Goal: Find specific page/section: Find specific page/section

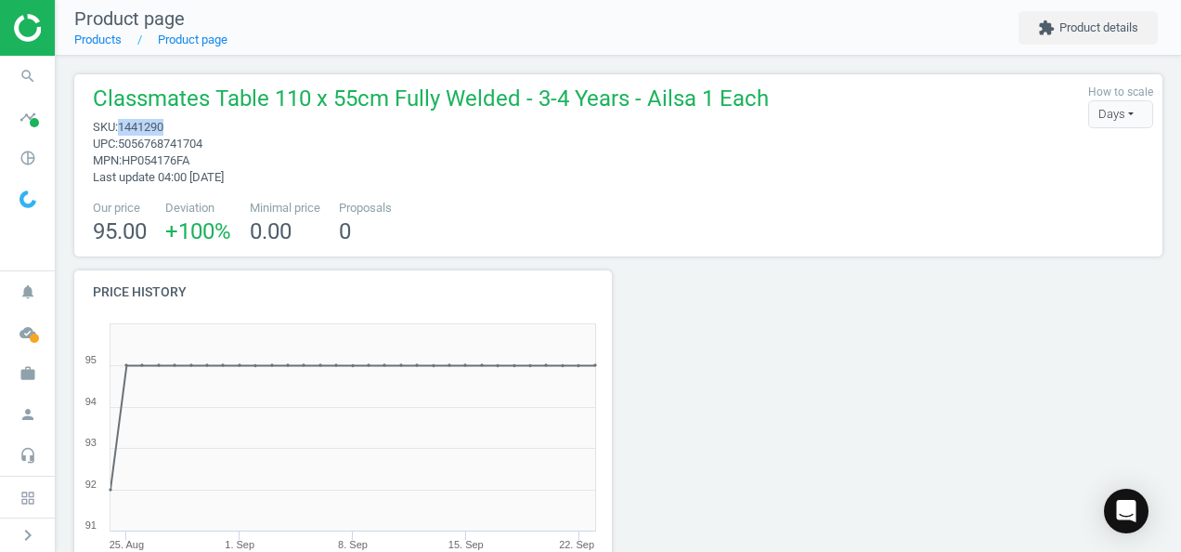
drag, startPoint x: 165, startPoint y: 128, endPoint x: 121, endPoint y: 124, distance: 44.7
click at [121, 124] on span "1441290" at bounding box center [141, 127] width 46 height 14
copy span "1441290"
click at [30, 163] on icon "pie_chart_outlined" at bounding box center [27, 157] width 35 height 35
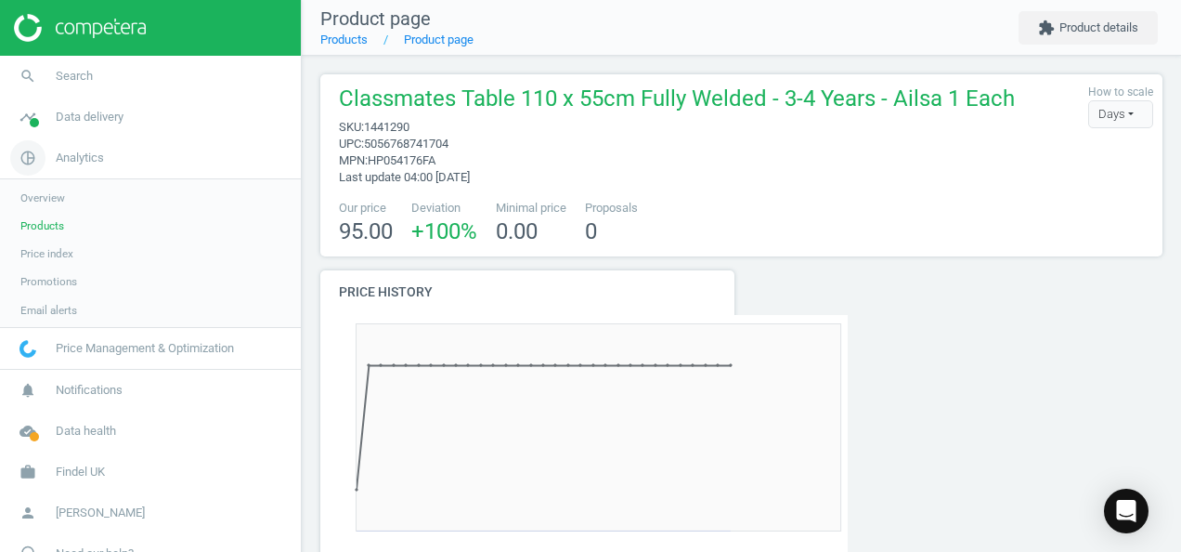
scroll to position [9, 9]
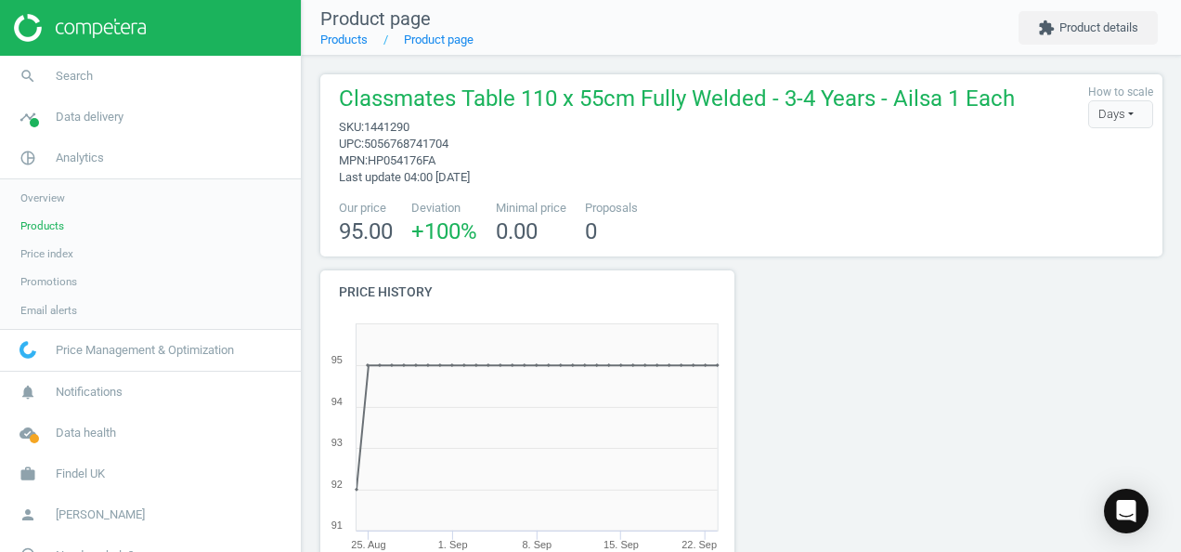
click at [50, 221] on span "Products" at bounding box center [42, 225] width 44 height 15
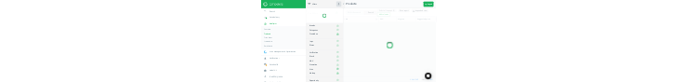
scroll to position [339, 614]
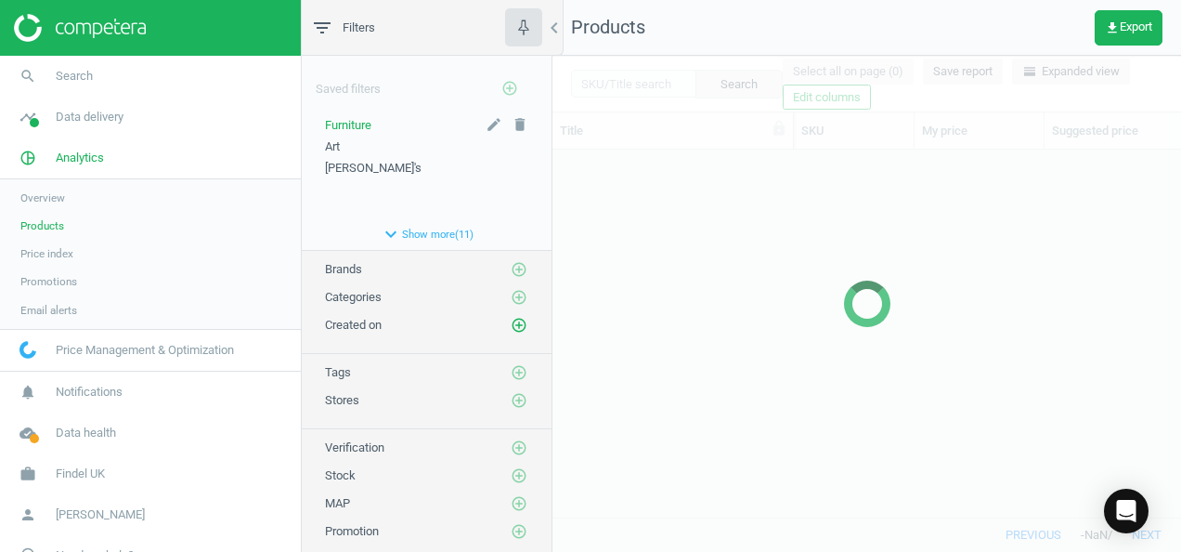
click at [349, 122] on span "Furniture" at bounding box center [348, 125] width 46 height 14
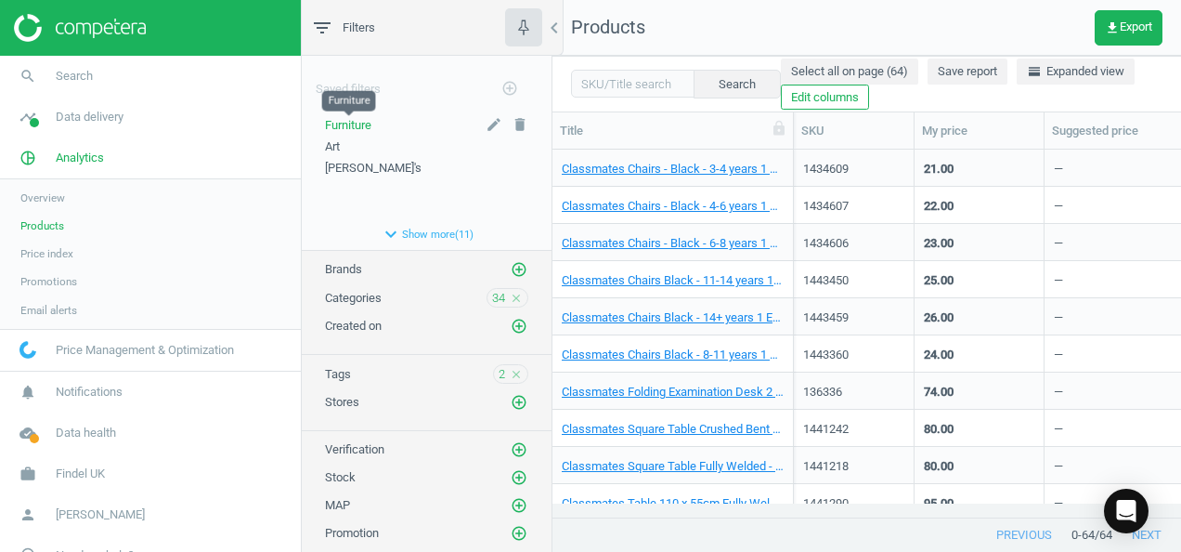
click at [358, 128] on span "Furniture" at bounding box center [348, 125] width 46 height 14
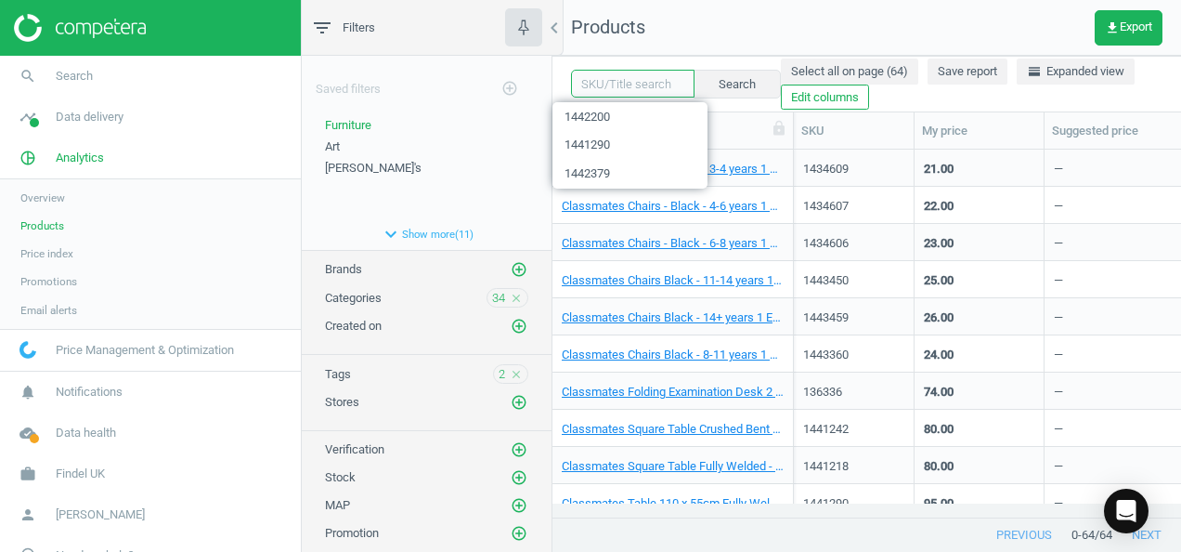
click at [632, 84] on input "text" at bounding box center [633, 84] width 124 height 28
paste input "1441290"
type input "1441290"
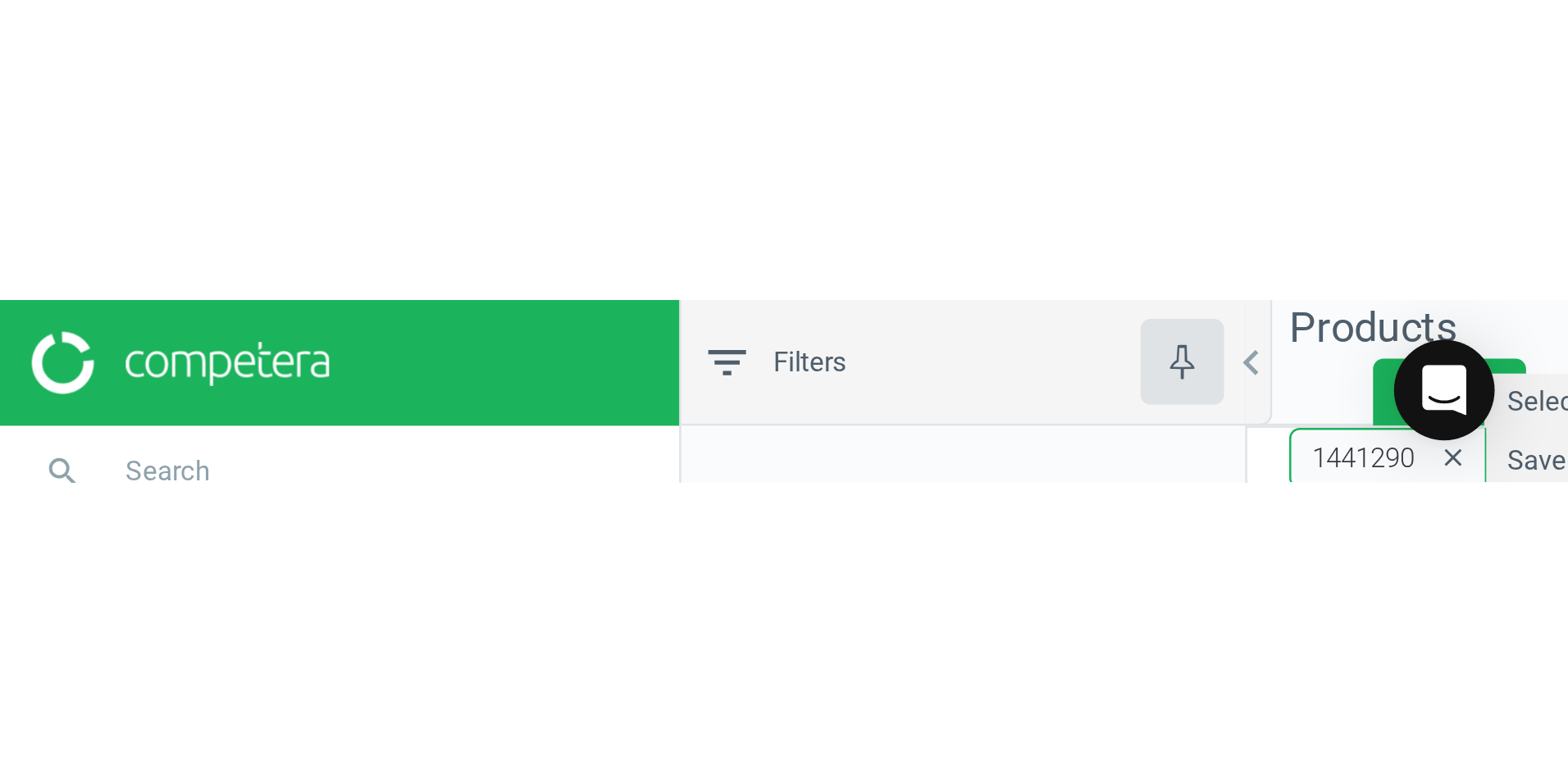
scroll to position [594, 1067]
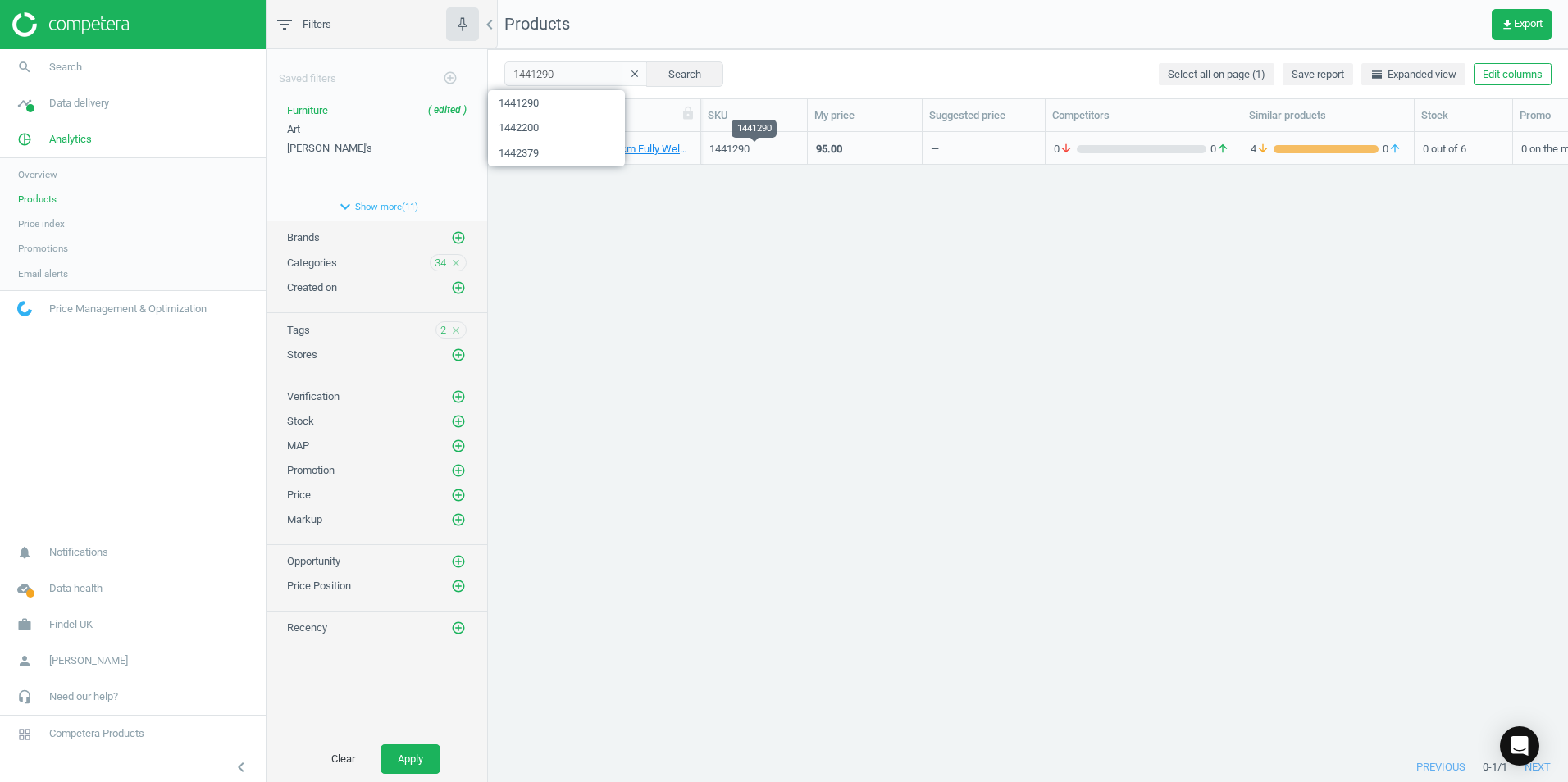
click at [776, 142] on div "1441290" at bounding box center [753, 149] width 89 height 15
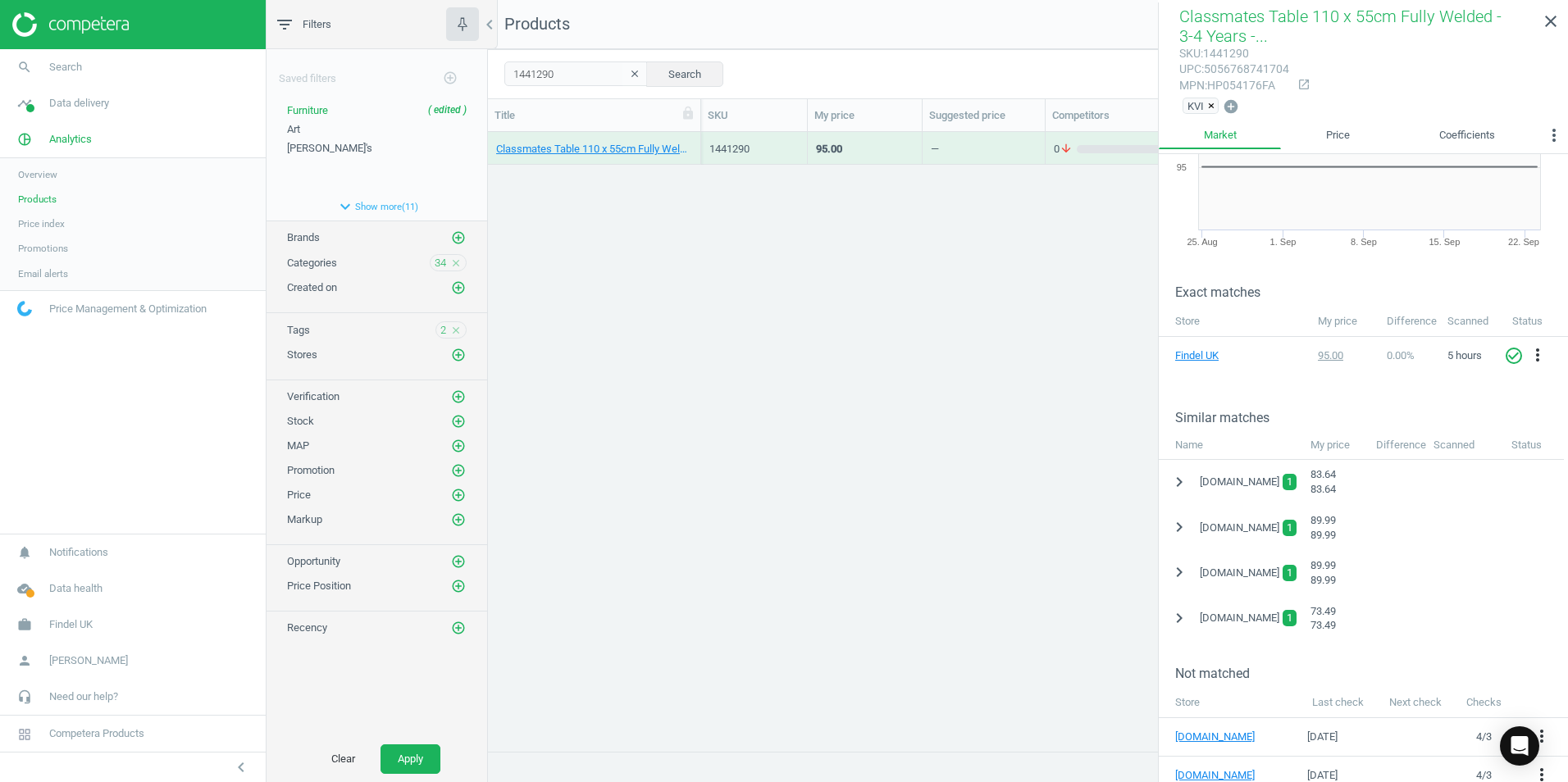
scroll to position [164, 0]
